Goal: Information Seeking & Learning: Understand process/instructions

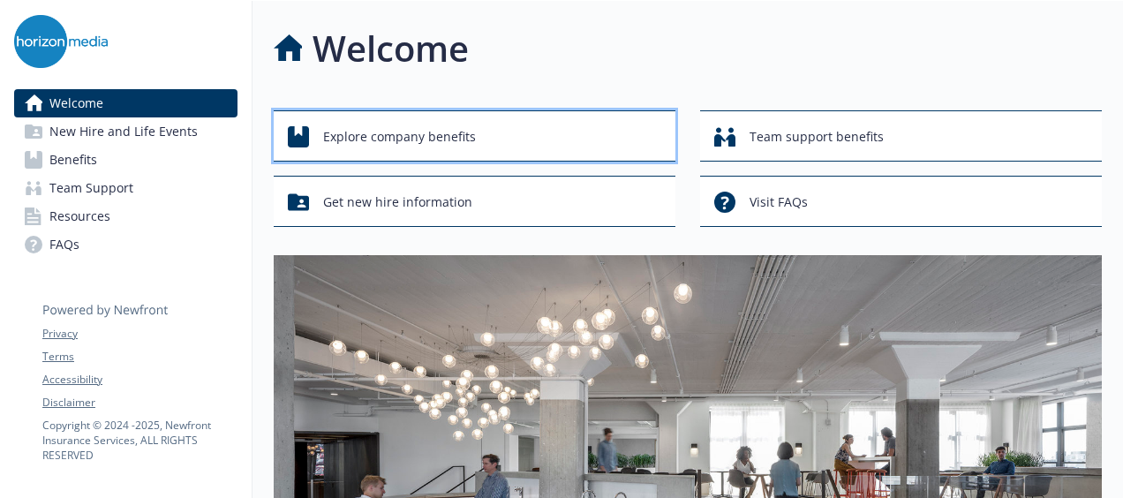
click at [598, 132] on div "Explore company benefits" at bounding box center [477, 137] width 379 height 34
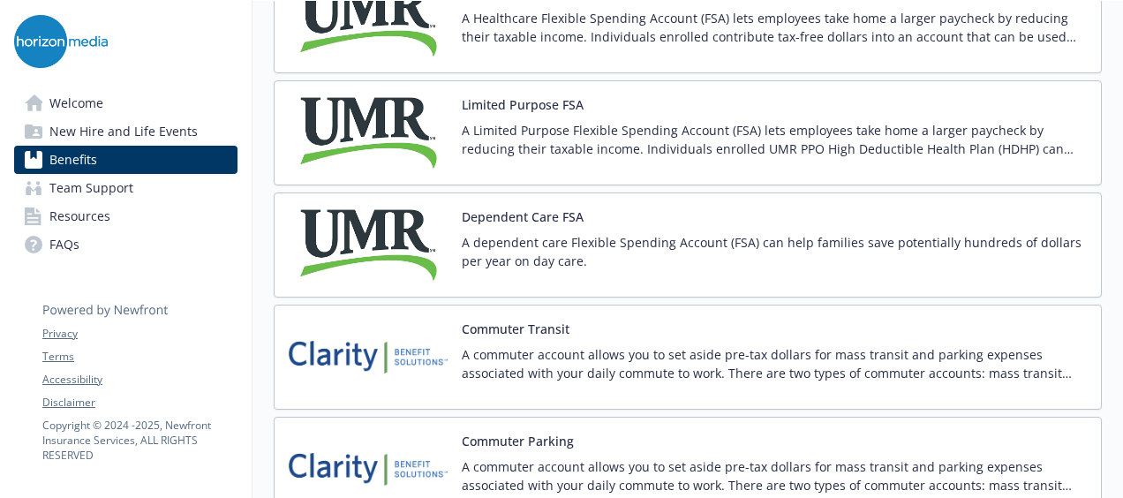
scroll to position [2646, 0]
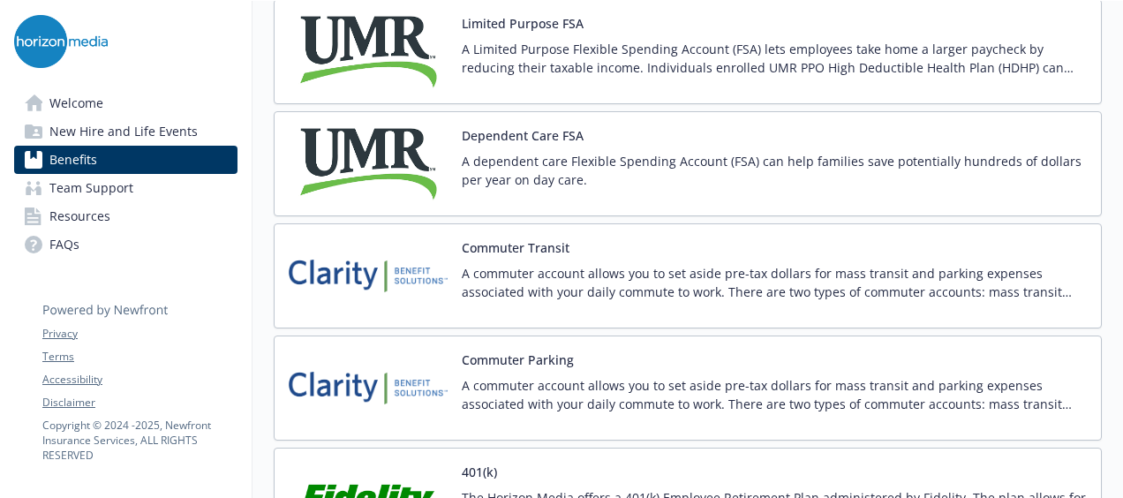
click at [522, 307] on div "Commuter Transit A commuter account allows you to set aside pre-tax dollars for…" at bounding box center [688, 275] width 828 height 105
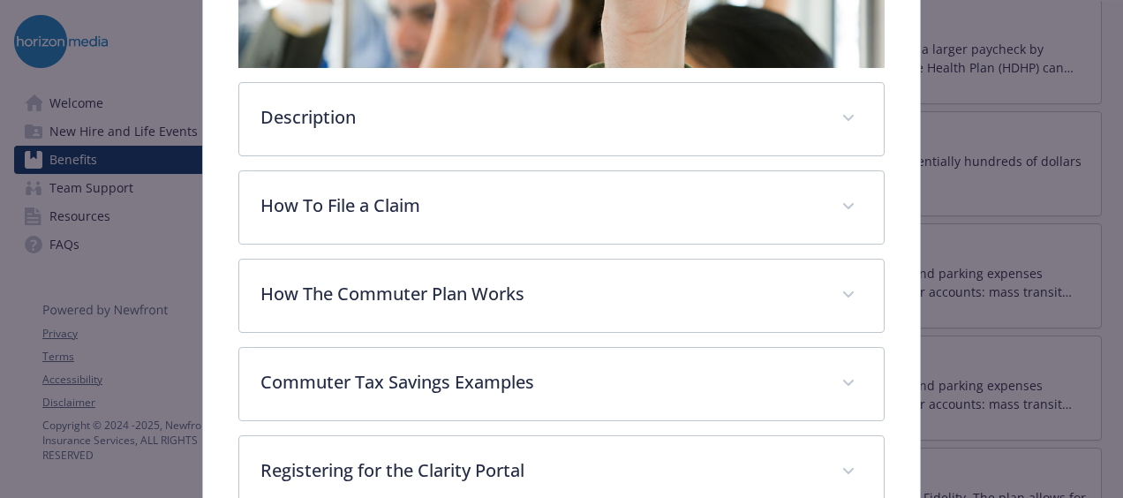
scroll to position [494, 0]
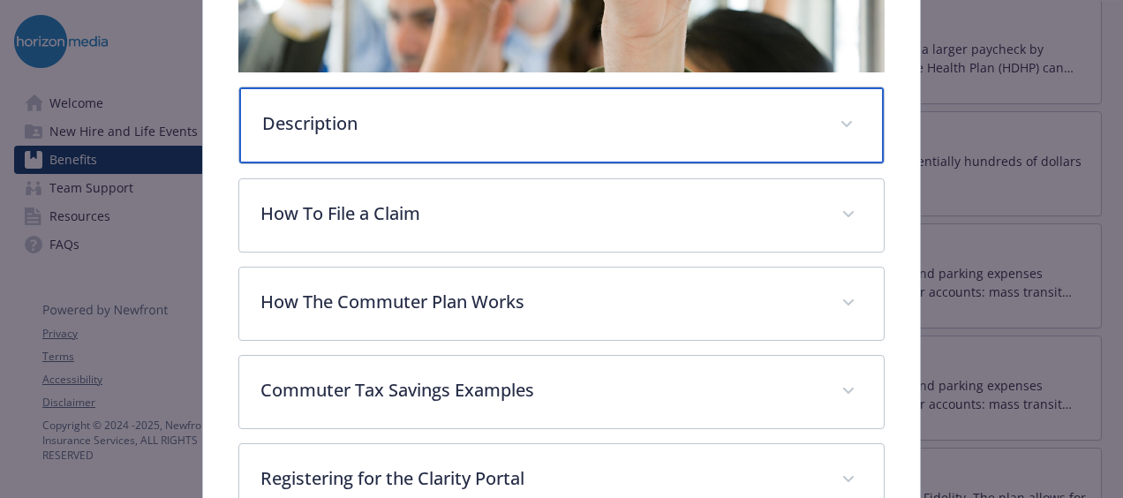
click at [561, 117] on p "Description" at bounding box center [540, 123] width 556 height 26
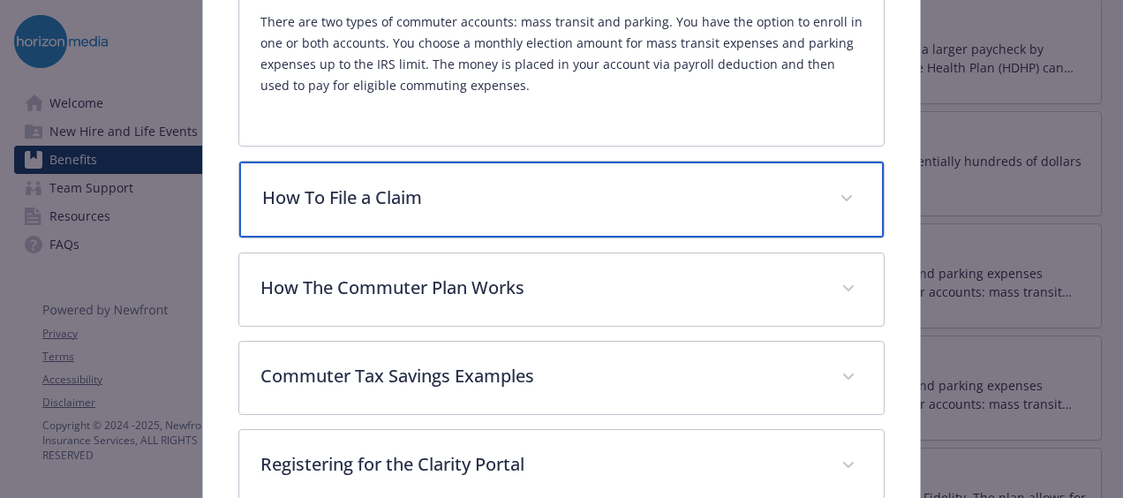
scroll to position [710, 0]
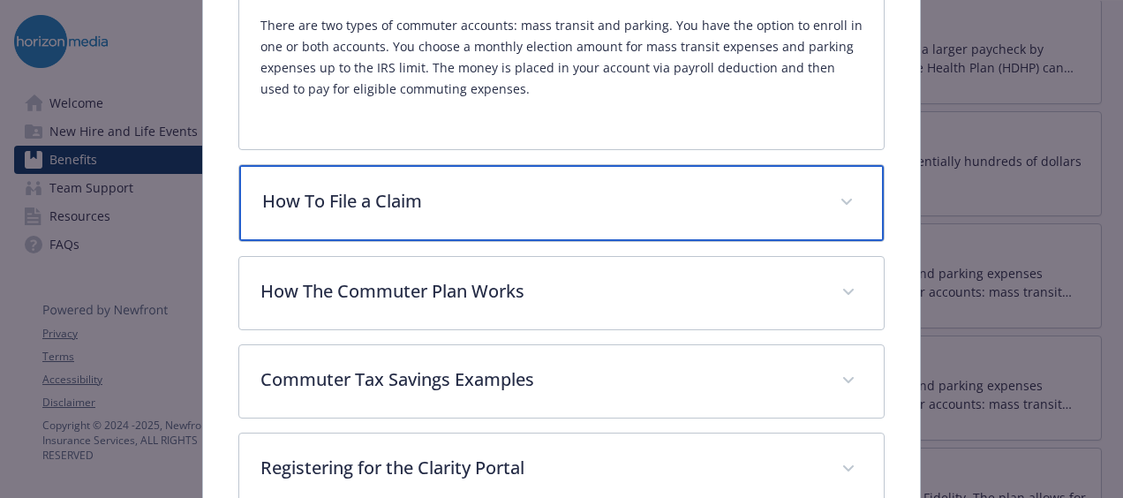
click at [535, 208] on div "How To File a Claim" at bounding box center [561, 203] width 644 height 76
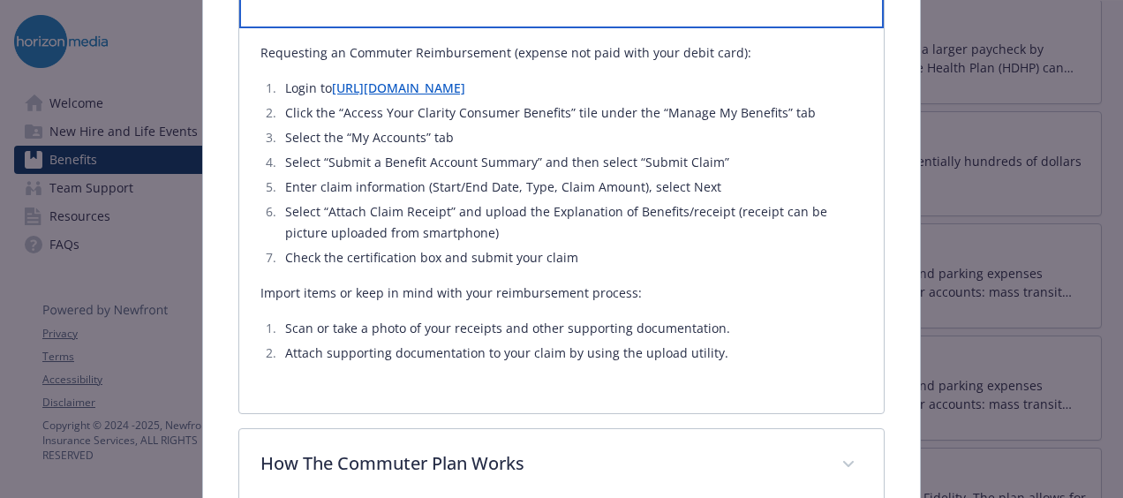
scroll to position [923, 0]
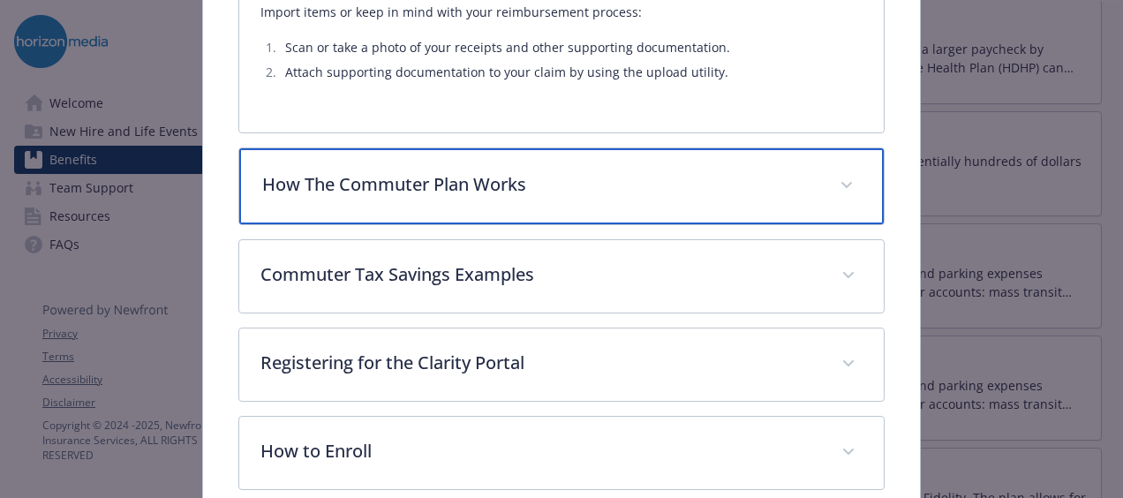
click at [535, 208] on div "How The Commuter Plan Works" at bounding box center [561, 186] width 644 height 76
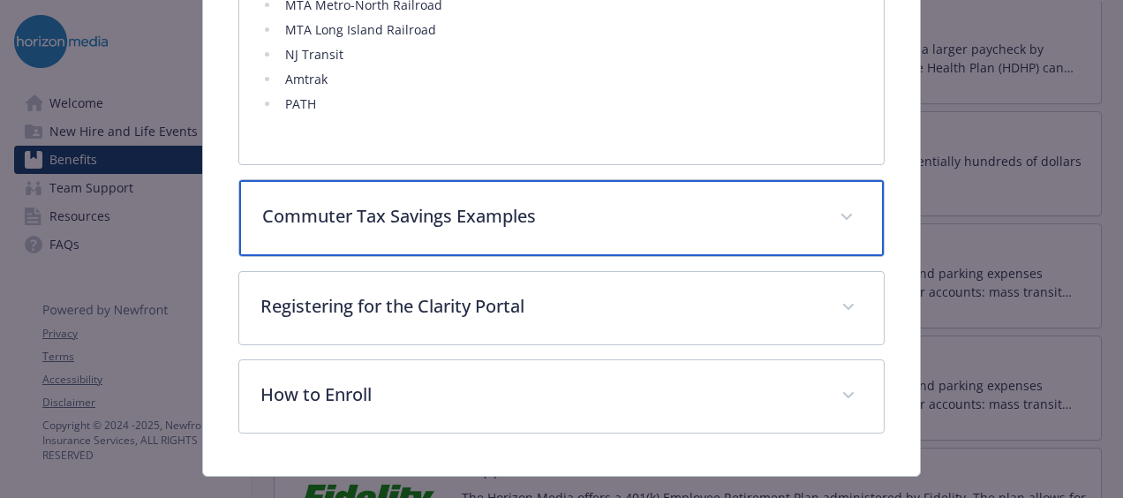
scroll to position [1764, 0]
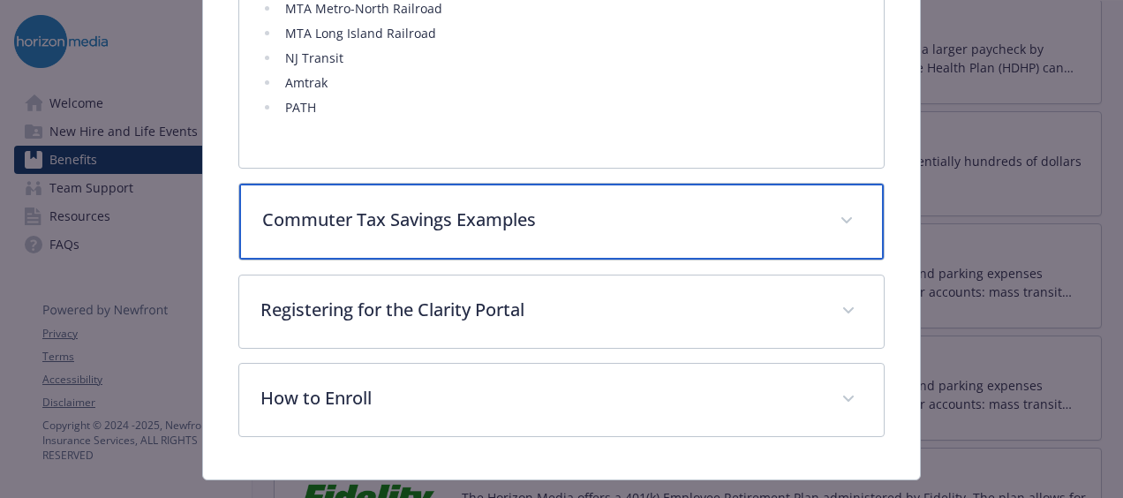
click at [535, 208] on p "Commuter Tax Savings Examples" at bounding box center [540, 220] width 556 height 26
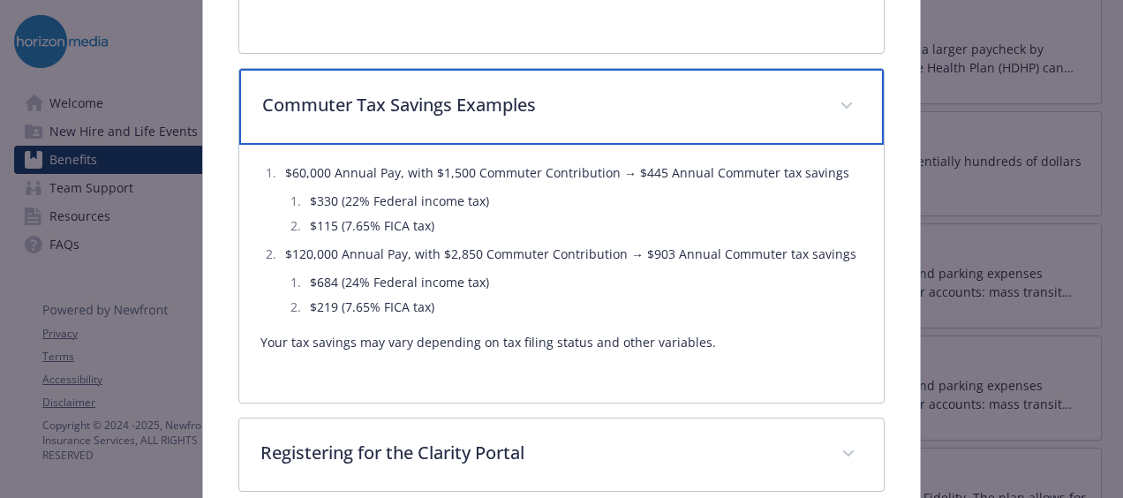
scroll to position [2053, 0]
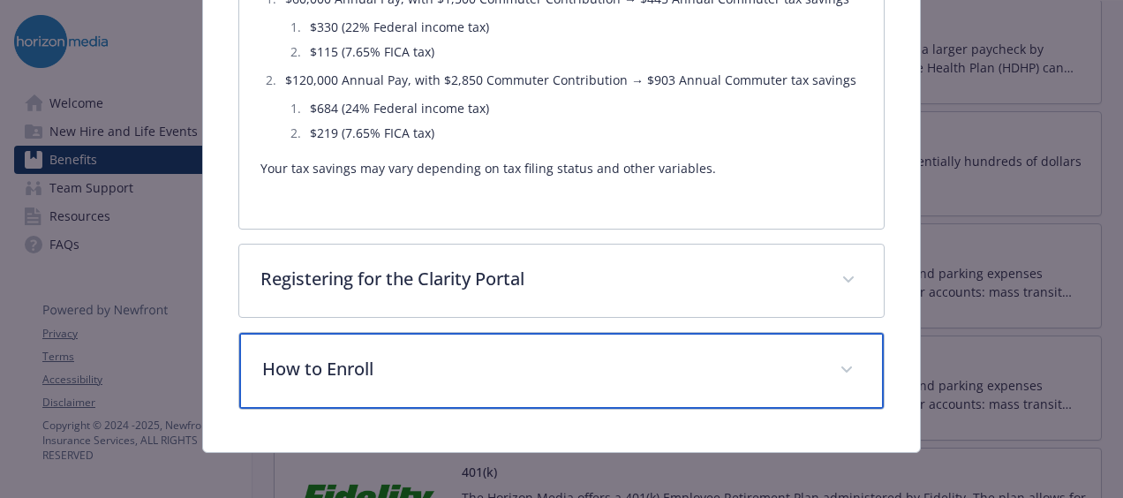
click at [528, 356] on p "How to Enroll" at bounding box center [540, 369] width 556 height 26
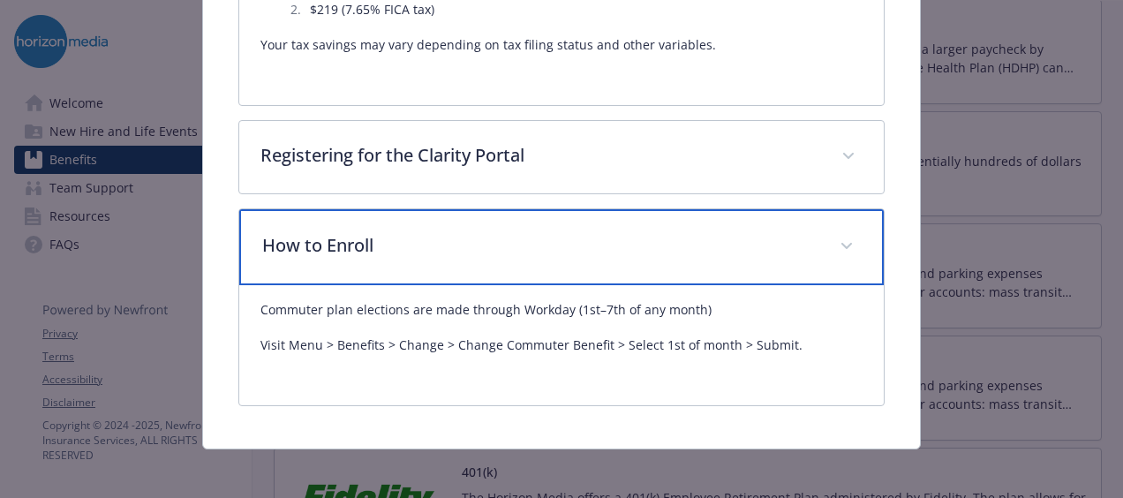
scroll to position [2173, 0]
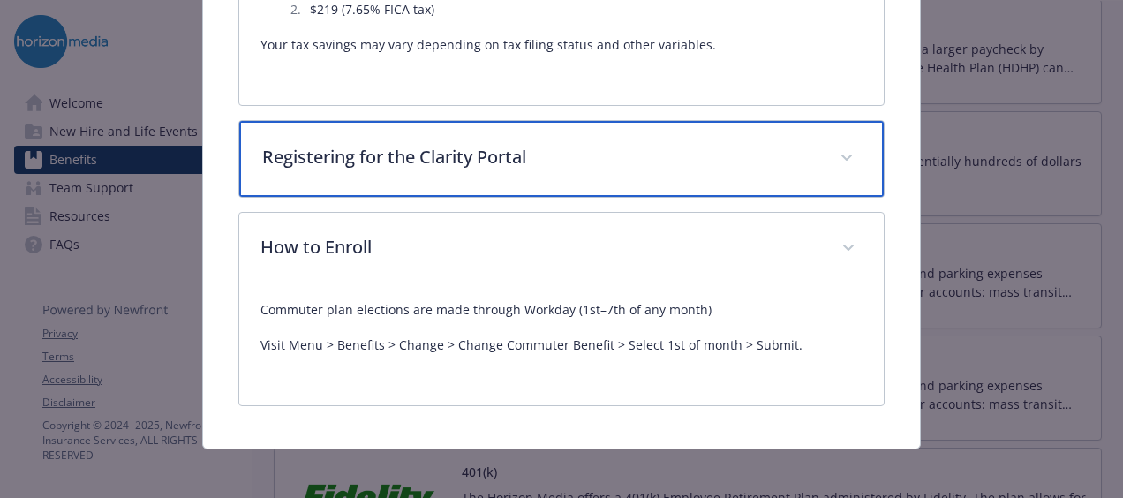
click at [659, 164] on div "Registering for the Clarity Portal" at bounding box center [561, 159] width 644 height 76
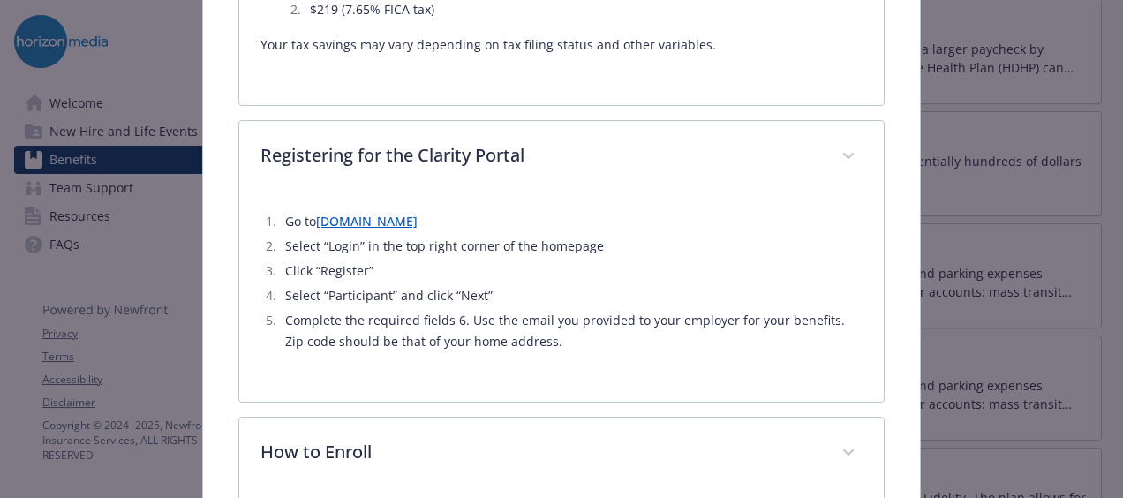
click at [417, 221] on link "[DOMAIN_NAME]" at bounding box center [366, 221] width 101 height 17
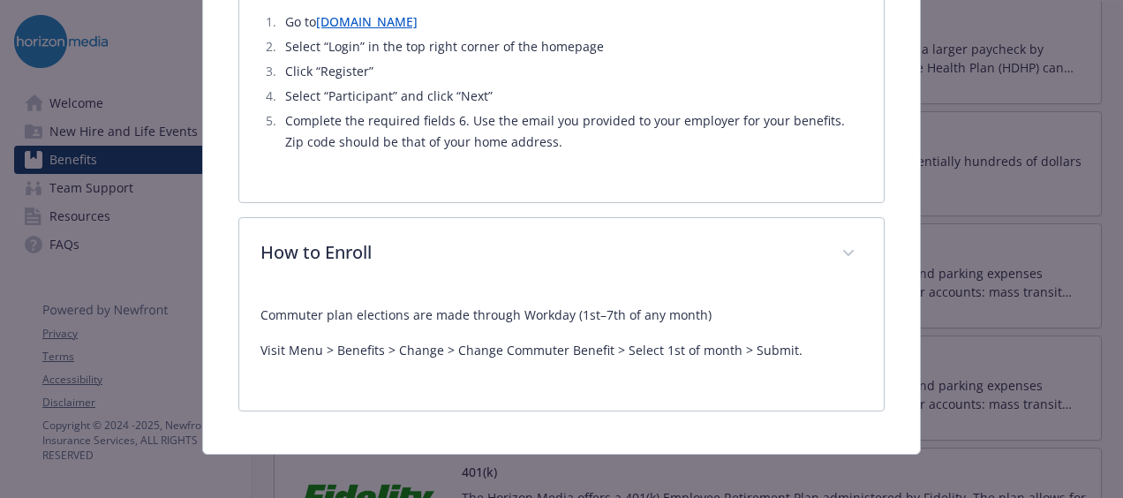
scroll to position [2377, 0]
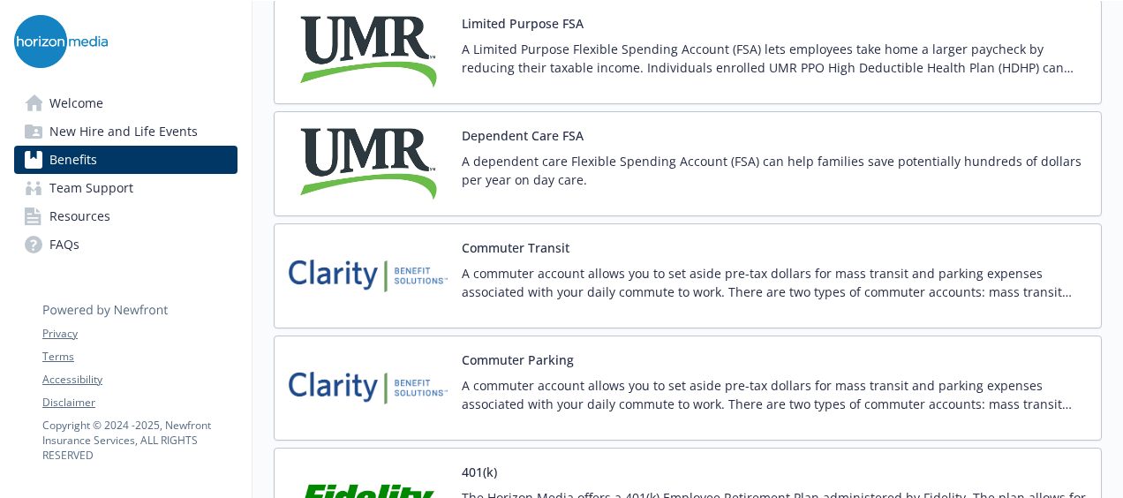
click at [703, 280] on p "A commuter account allows you to set aside pre-tax dollars for mass transit and…" at bounding box center [774, 282] width 625 height 37
